Goal: Information Seeking & Learning: Learn about a topic

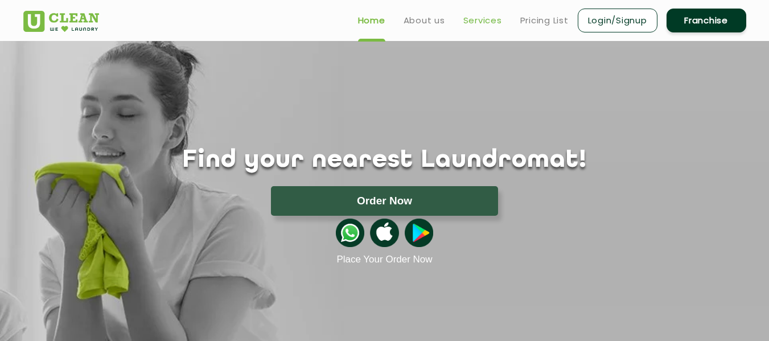
click at [485, 20] on link "Services" at bounding box center [483, 21] width 39 height 14
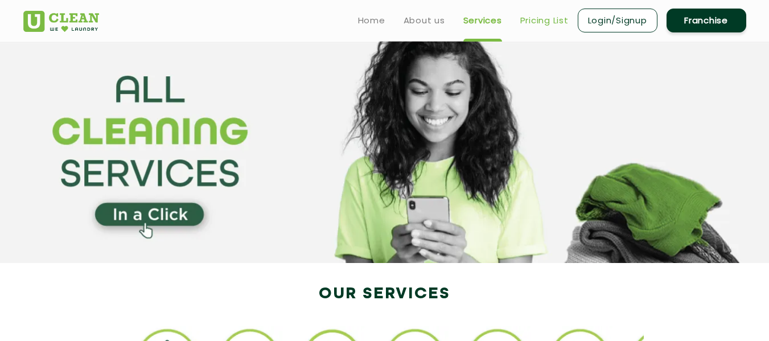
click at [544, 22] on link "Pricing List" at bounding box center [544, 21] width 48 height 14
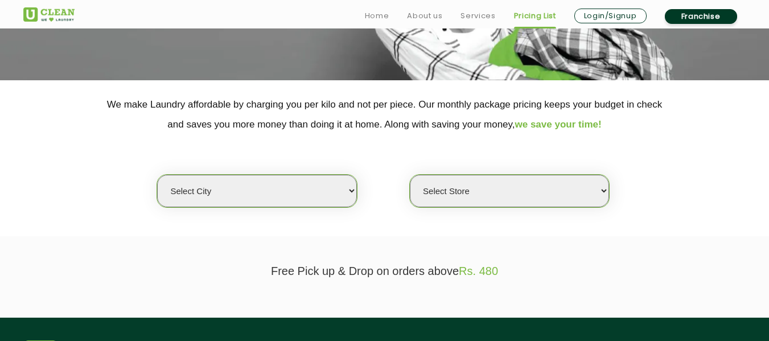
scroll to position [228, 0]
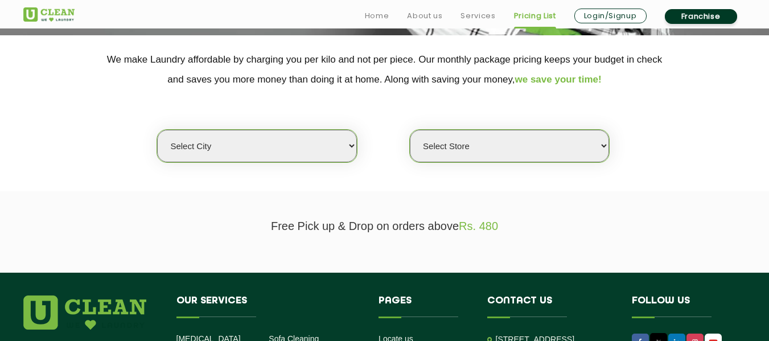
click at [248, 149] on select "Select city Aalo Abu Dhabi Agartala Agra Ahmedabad Akola Aligarh Alwar - UClean…" at bounding box center [256, 146] width 199 height 32
select select "6"
click at [157, 130] on select "Select city Aalo Abu Dhabi Agartala Agra Ahmedabad Akola Aligarh Alwar - UClean…" at bounding box center [256, 146] width 199 height 32
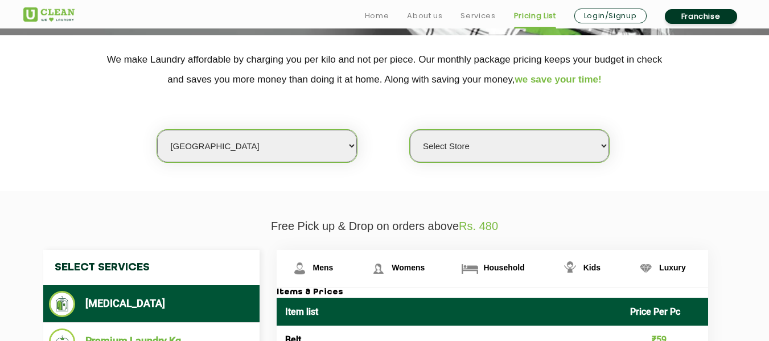
click at [457, 143] on select "Select Store UClean Bhartiya city UClean Hunasamaranahalli UClean KR Puram Beng…" at bounding box center [509, 146] width 199 height 32
select select "319"
click at [410, 130] on select "Select Store UClean Bhartiya city UClean Hunasamaranahalli UClean KR Puram Beng…" at bounding box center [509, 146] width 199 height 32
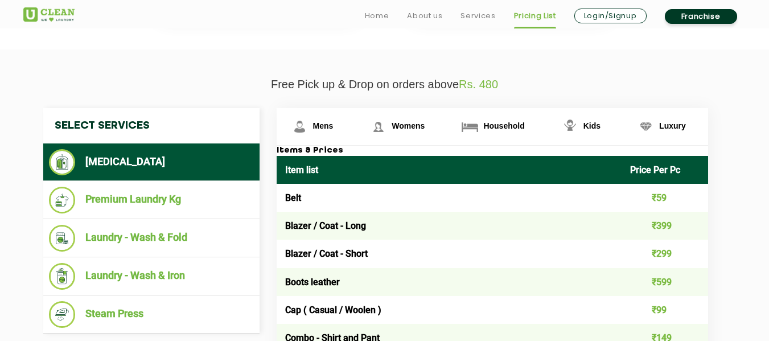
scroll to position [399, 0]
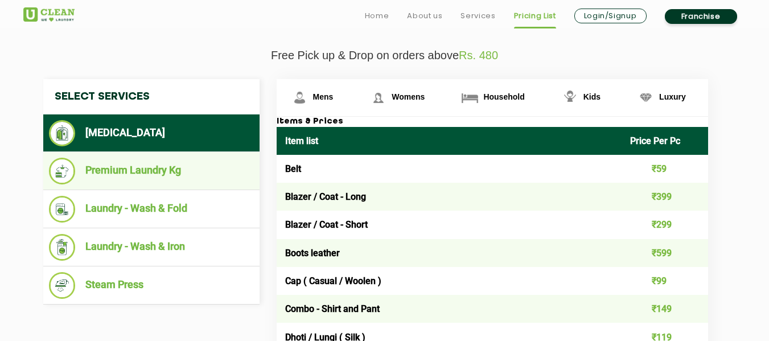
click at [168, 175] on li "Premium Laundry Kg" at bounding box center [151, 171] width 205 height 27
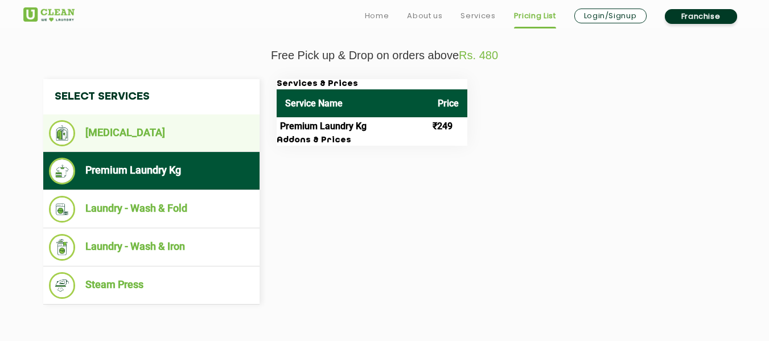
click at [160, 133] on li "[MEDICAL_DATA]" at bounding box center [151, 133] width 205 height 26
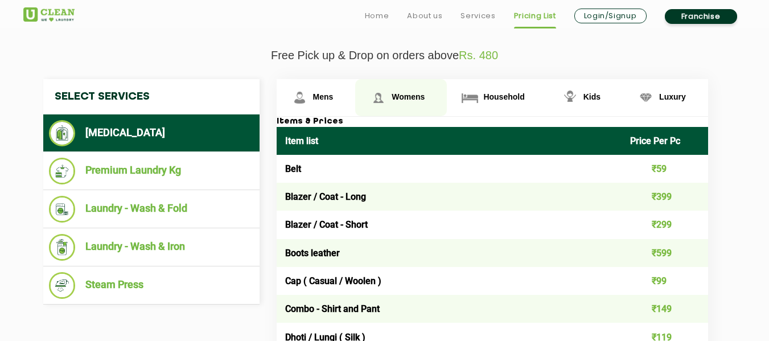
click at [413, 92] on link "Womens" at bounding box center [401, 97] width 92 height 37
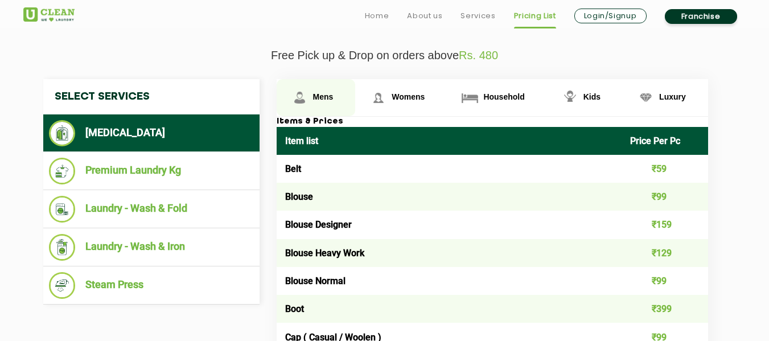
click at [311, 96] on link "Mens" at bounding box center [316, 97] width 79 height 37
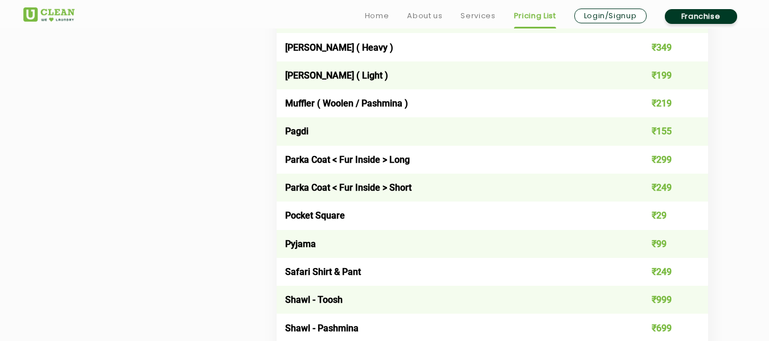
scroll to position [1481, 0]
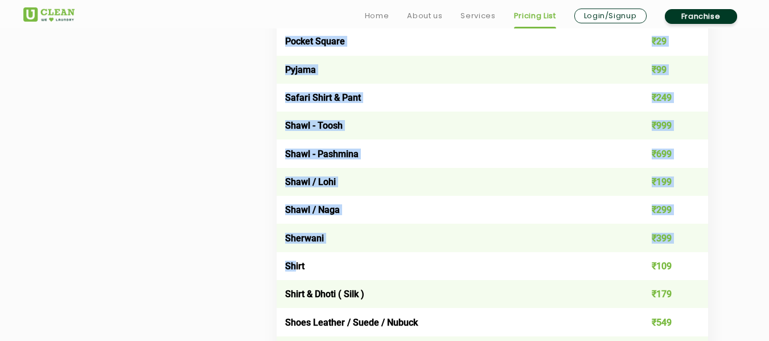
drag, startPoint x: 297, startPoint y: 266, endPoint x: 265, endPoint y: 267, distance: 31.9
click at [273, 269] on div "Mens Womens Household Kids Luxury Items & Prices Item list Price Per Pc Belt ₹5…" at bounding box center [501, 36] width 467 height 2079
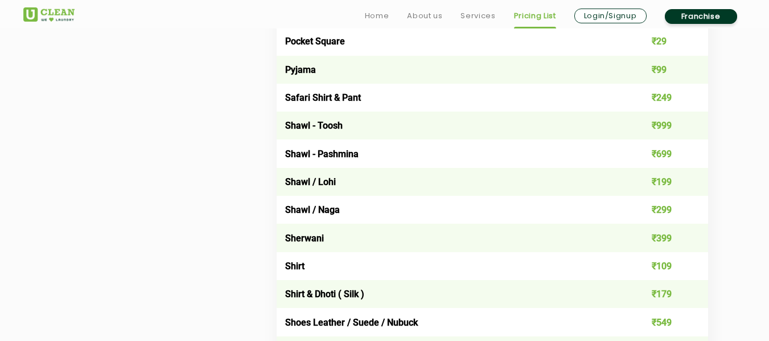
click at [241, 266] on div "Select Services Dry Cleaning Premium Laundry Kg Laundry - Wash & Fold Laundry -…" at bounding box center [385, 36] width 700 height 2079
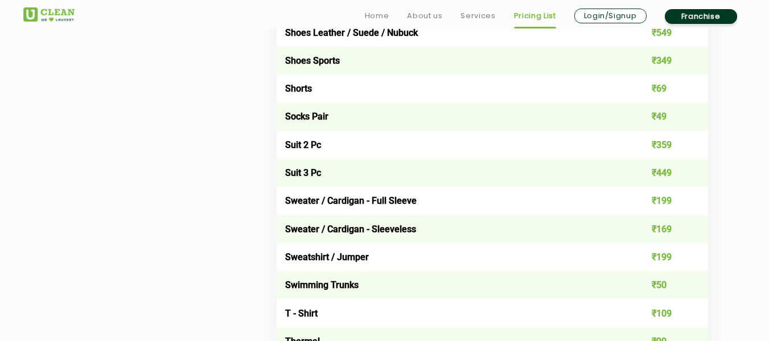
scroll to position [1822, 0]
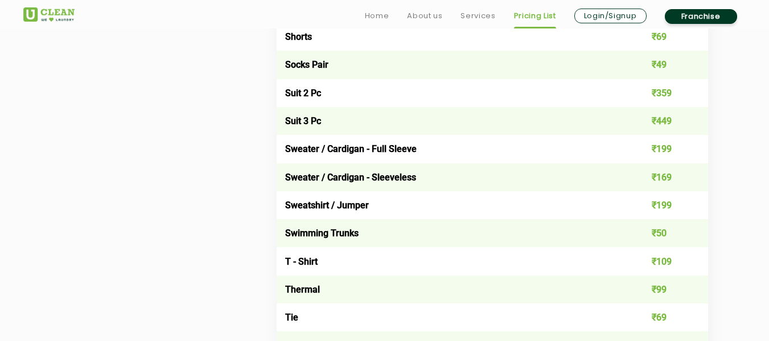
click at [65, 9] on img at bounding box center [48, 14] width 51 height 14
